Goal: Information Seeking & Learning: Learn about a topic

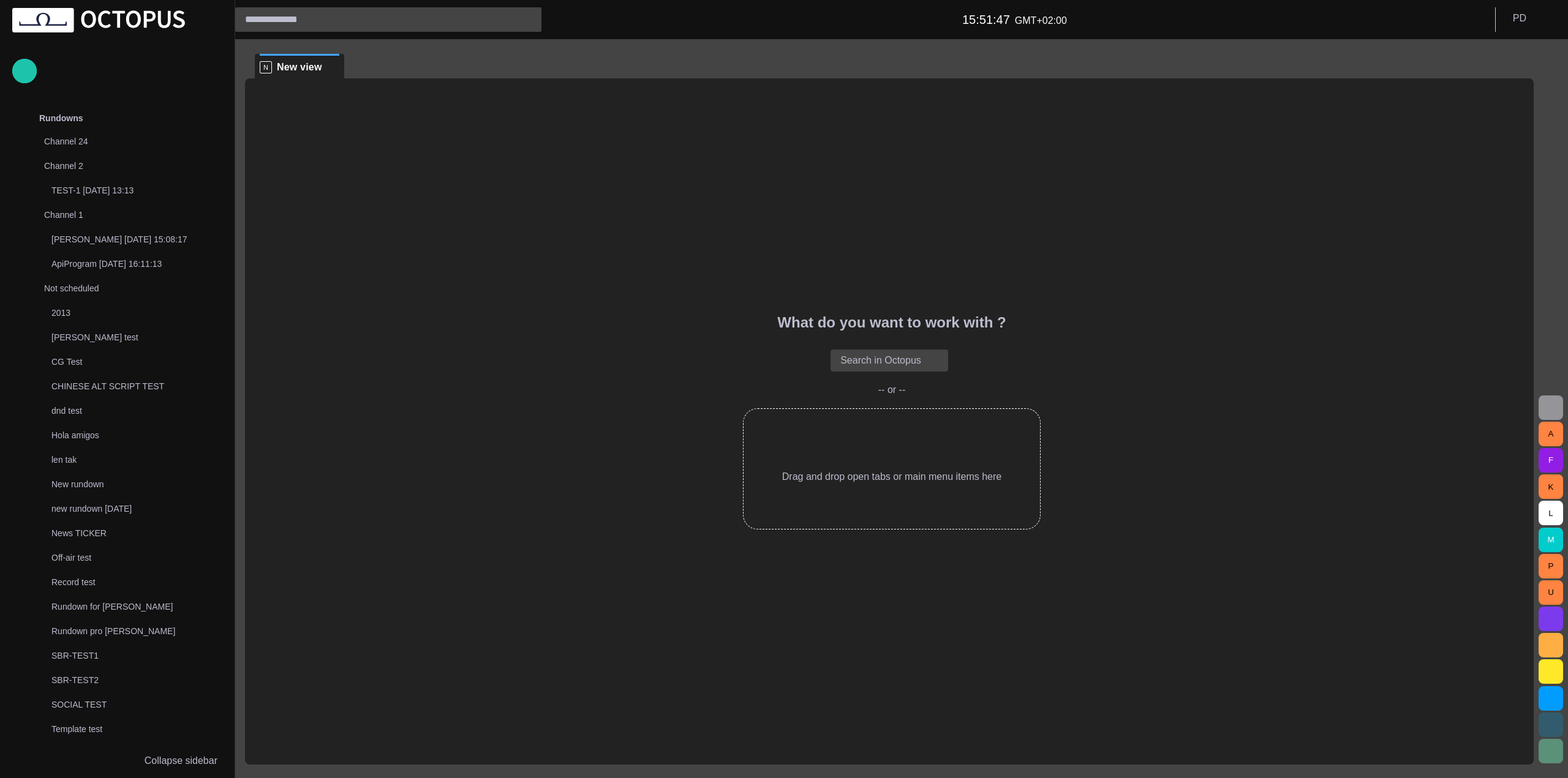
click at [1547, 400] on button "button" at bounding box center [1550, 407] width 24 height 24
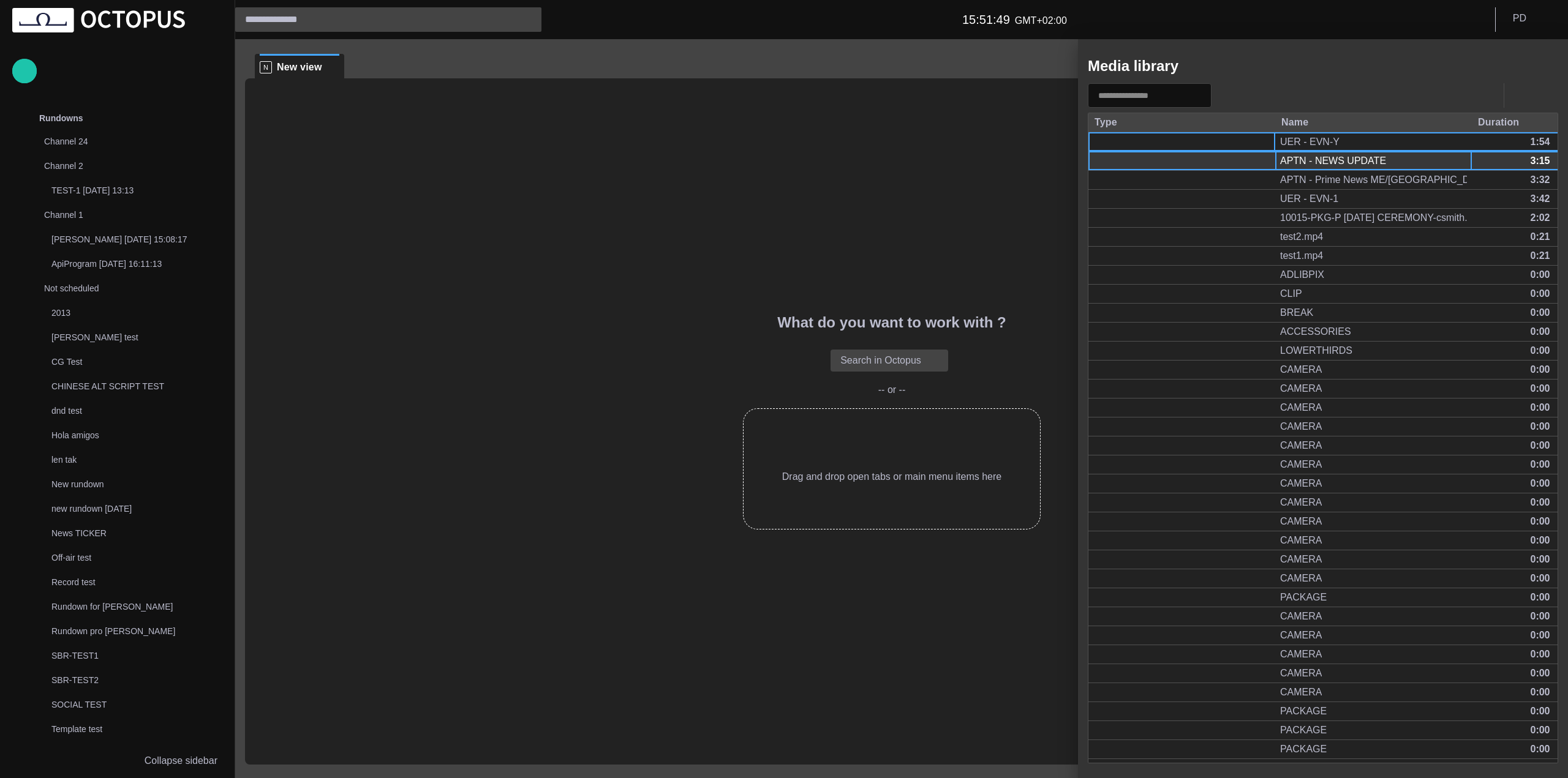
click at [1310, 169] on div "APTN - NEWS UPDATE" at bounding box center [1373, 161] width 197 height 18
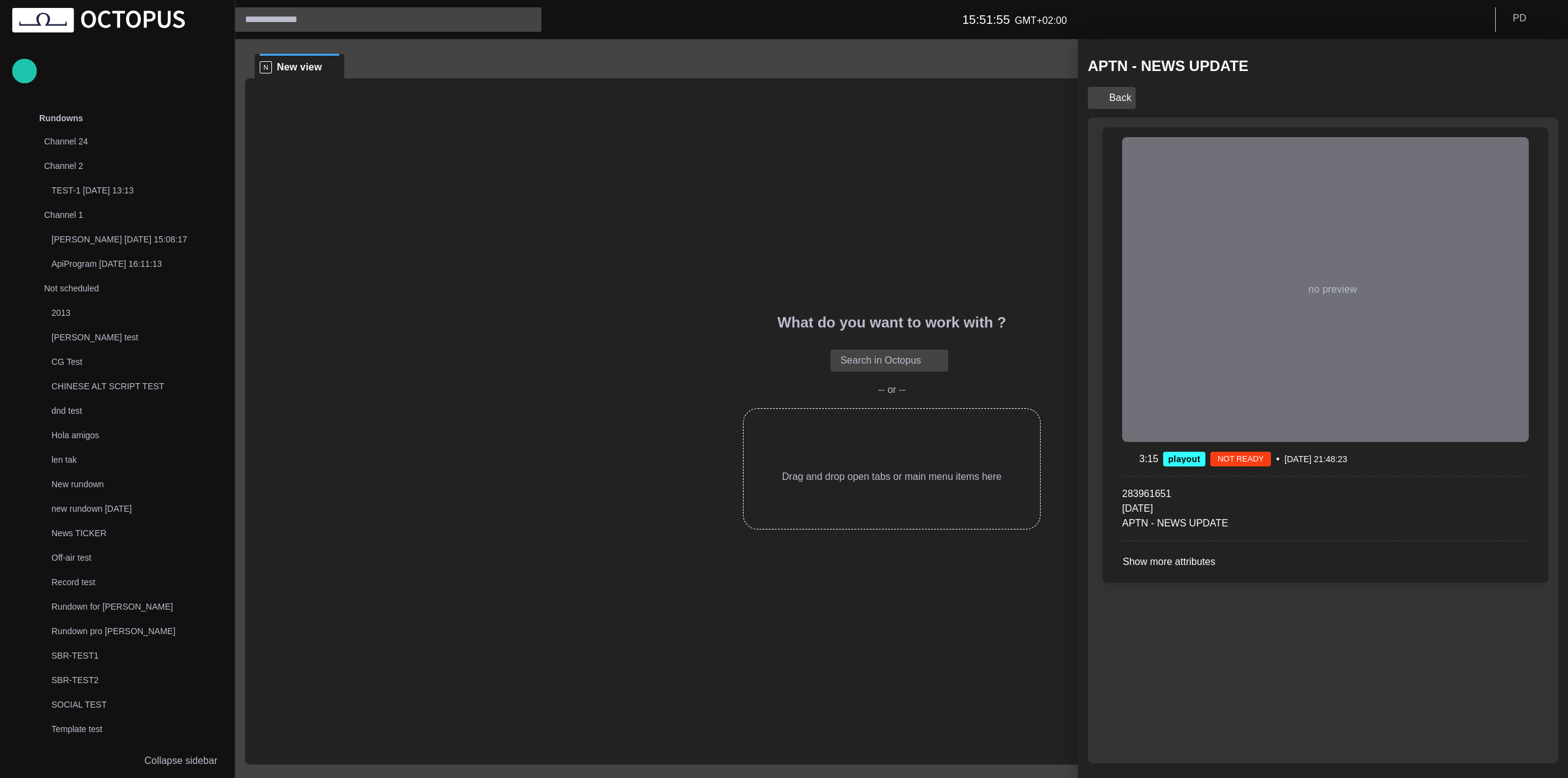
click at [1111, 95] on button "Back" at bounding box center [1111, 98] width 48 height 22
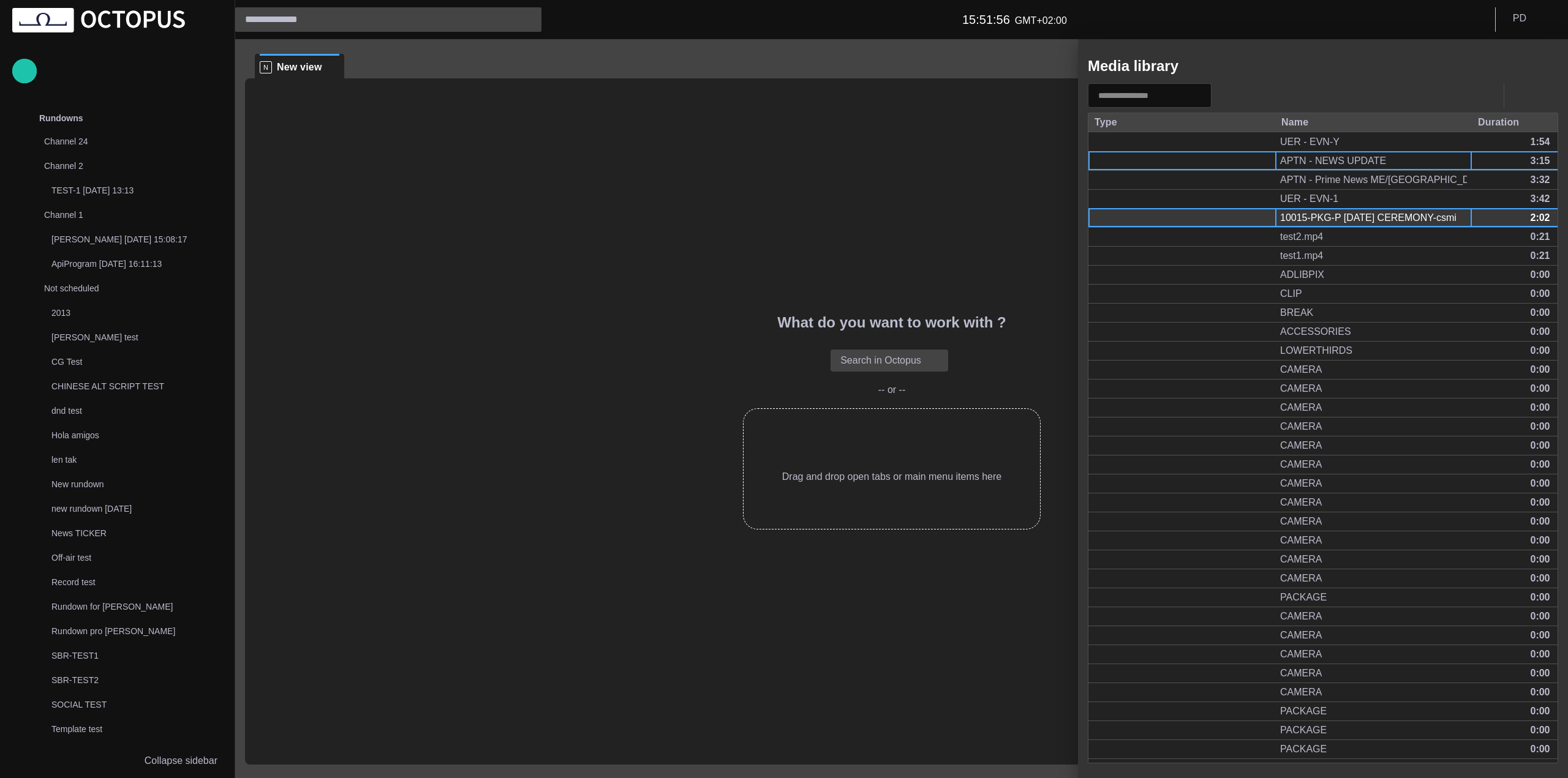
click at [1313, 219] on div "10015-PKG-P [DATE] CEREMONY-csmith.mp4" at bounding box center [1373, 217] width 187 height 13
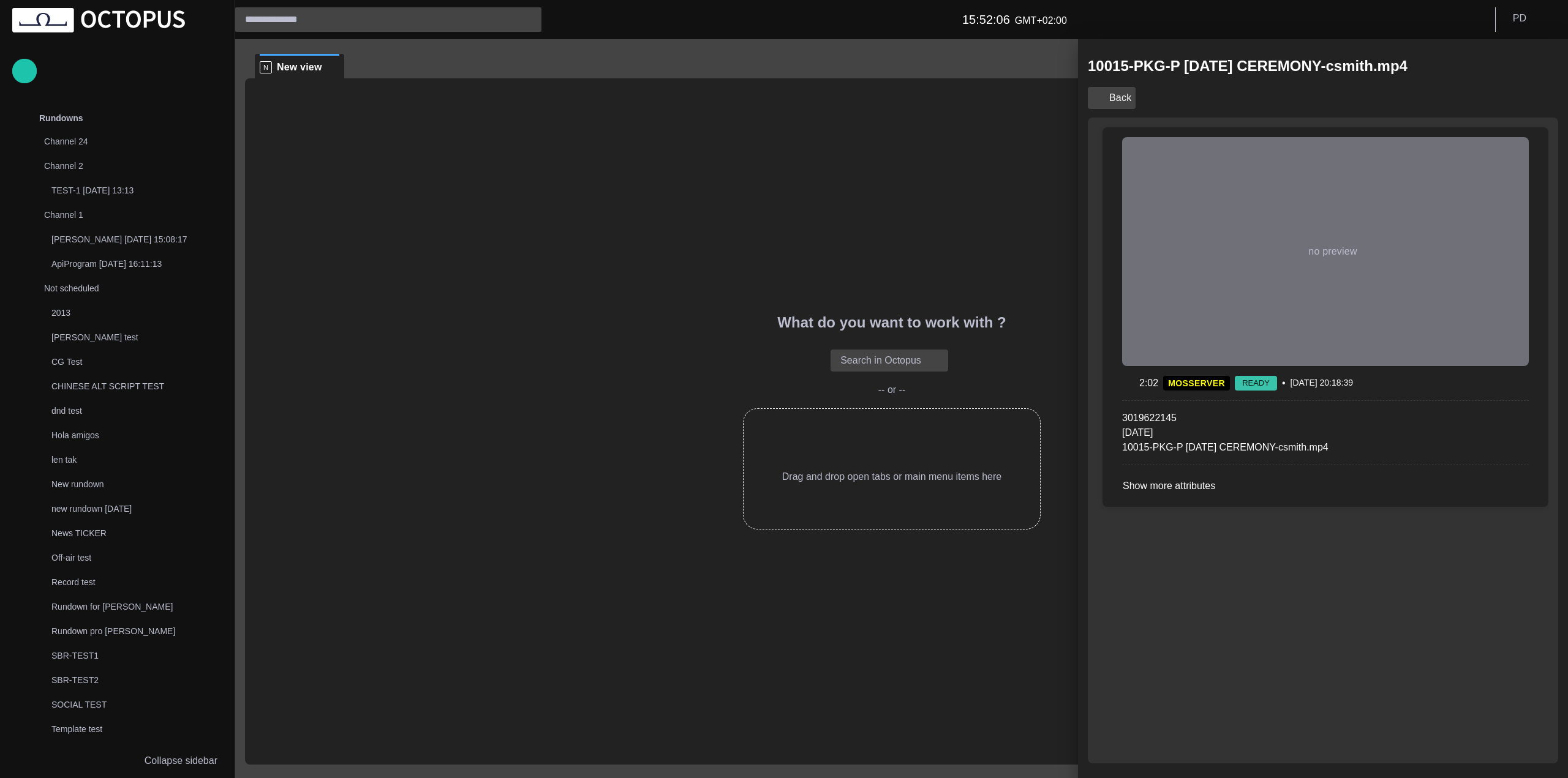
click at [1126, 93] on button "Back" at bounding box center [1111, 98] width 48 height 22
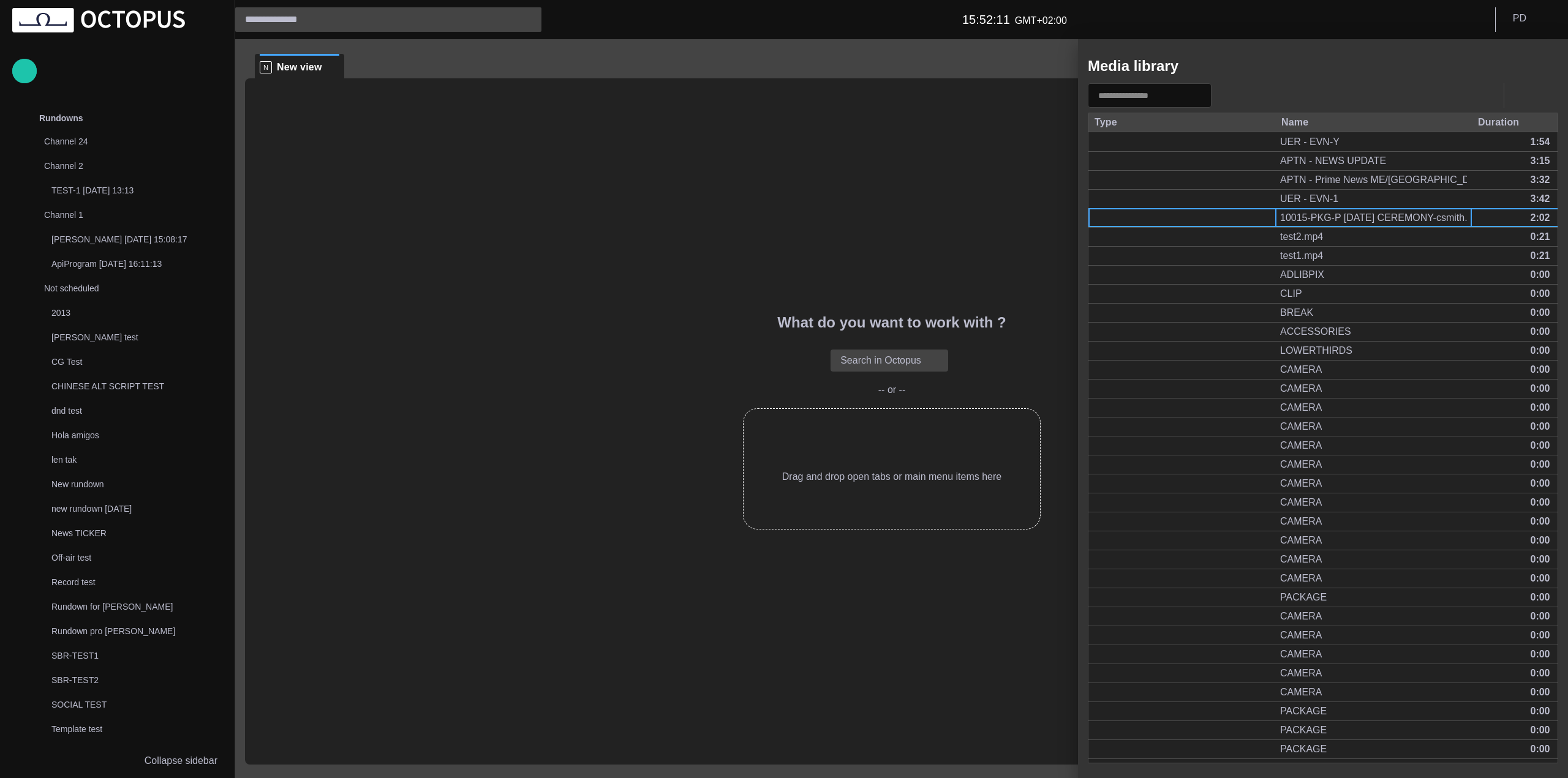
click at [1137, 92] on input "text" at bounding box center [1140, 96] width 85 height 12
drag, startPoint x: 1108, startPoint y: 66, endPoint x: 1325, endPoint y: 95, distance: 218.9
click at [1354, 172] on div "Media library Type Name Duration MosId ObjId Created Ready UER - EVN-Y 1:54 pla…" at bounding box center [1323, 408] width 490 height 738
click at [1313, 67] on div "Media library" at bounding box center [1322, 66] width 470 height 24
